Goal: Find specific page/section: Find specific page/section

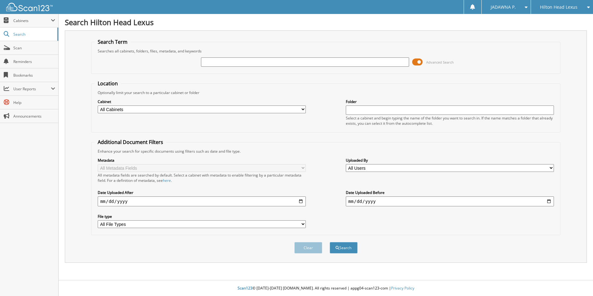
click at [218, 61] on input "text" at bounding box center [305, 61] width 208 height 9
type input "[PERSON_NAME]"
click at [337, 249] on span "submit" at bounding box center [337, 248] width 4 height 4
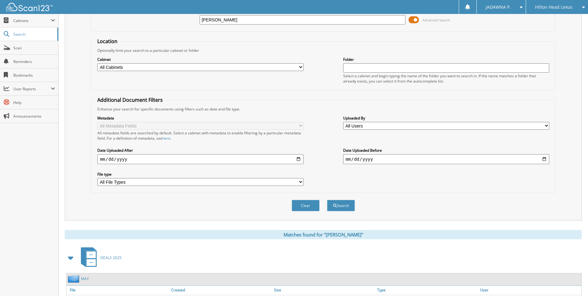
scroll to position [85, 0]
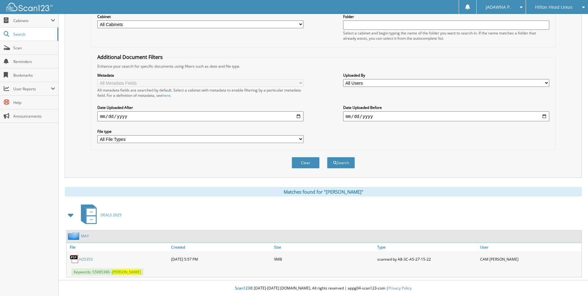
click at [83, 259] on link "H25353" at bounding box center [86, 258] width 14 height 5
click at [87, 259] on link "H25353" at bounding box center [86, 258] width 14 height 5
